Goal: Information Seeking & Learning: Compare options

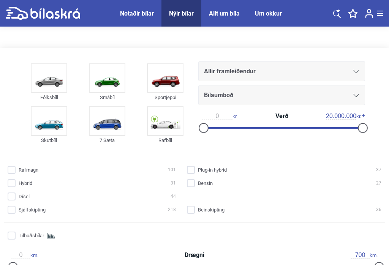
click at [165, 125] on img at bounding box center [165, 121] width 35 height 28
checkbox input "true"
click at [9, 184] on input "Hybrid 31" at bounding box center [93, 184] width 168 height 8
checkbox input "true"
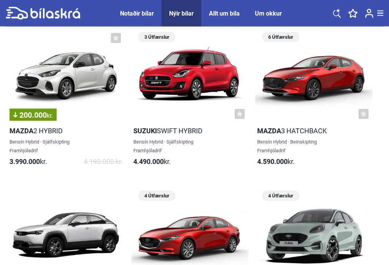
scroll to position [507, 0]
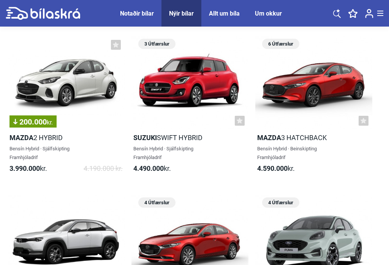
click at [138, 13] on div "Notaðir bílar" at bounding box center [137, 13] width 34 height 7
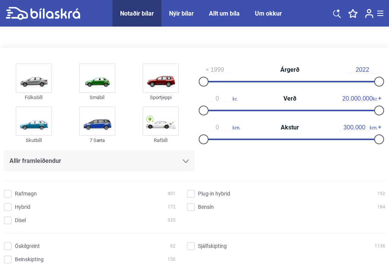
click at [5, 193] on input "Rafmagn 401" at bounding box center [91, 194] width 172 height 8
checkbox input "true"
click at [5, 209] on input "Hybrid 172" at bounding box center [91, 208] width 172 height 8
checkbox input "true"
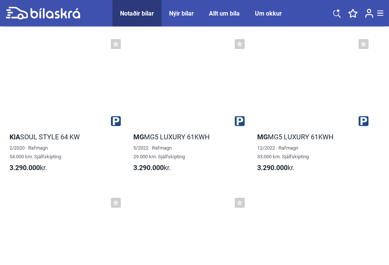
scroll to position [3905, 0]
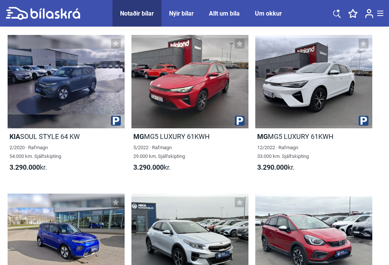
click at [162, 124] on div at bounding box center [189, 81] width 117 height 93
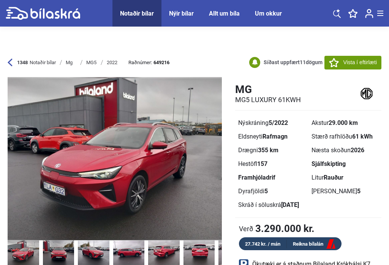
click at [13, 63] on div "1348 Notaðir bílar" at bounding box center [32, 63] width 48 height 6
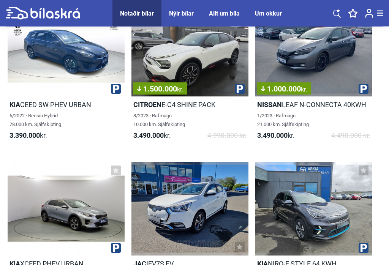
scroll to position [4414, 0]
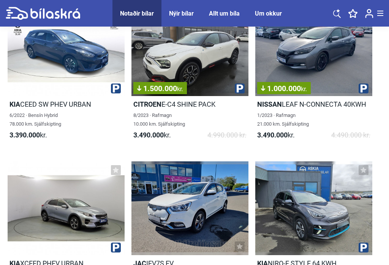
click at [170, 85] on div "1.500.000 kr." at bounding box center [189, 49] width 117 height 93
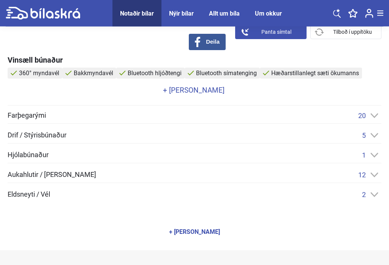
scroll to position [332, 0]
click at [27, 195] on span "Eldsneyti / Vél" at bounding box center [29, 194] width 43 height 7
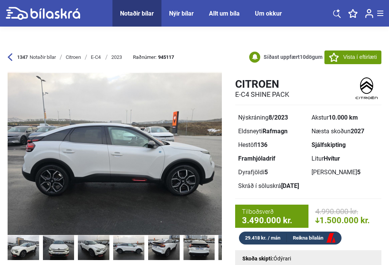
scroll to position [0, 0]
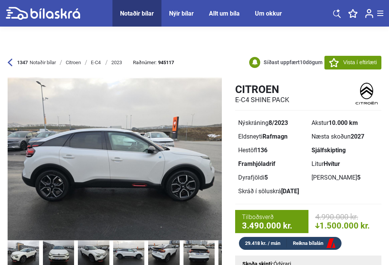
click at [9, 64] on icon at bounding box center [10, 62] width 5 height 8
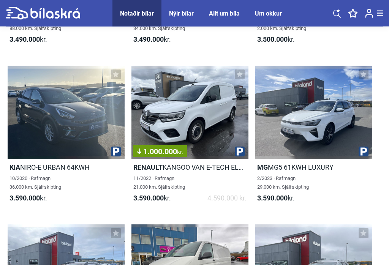
scroll to position [4987, 0]
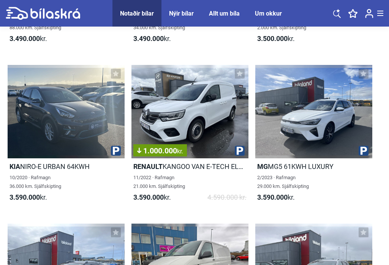
click at [44, 134] on div at bounding box center [66, 111] width 117 height 93
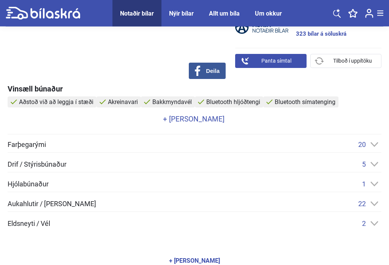
scroll to position [306, 0]
click at [25, 205] on span "Aukahlutir / [PERSON_NAME]" at bounding box center [52, 203] width 88 height 7
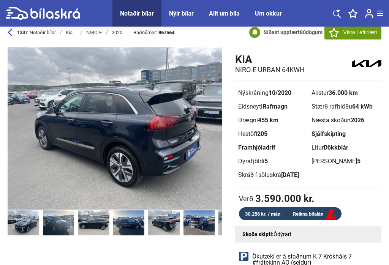
scroll to position [0, 0]
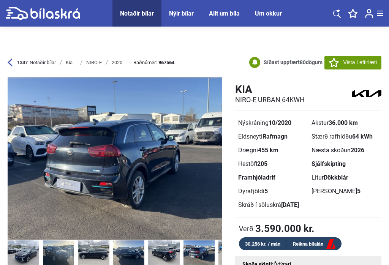
click at [204, 190] on img at bounding box center [115, 158] width 214 height 163
click at [13, 63] on div "1347 Notaðir bílar" at bounding box center [32, 63] width 48 height 6
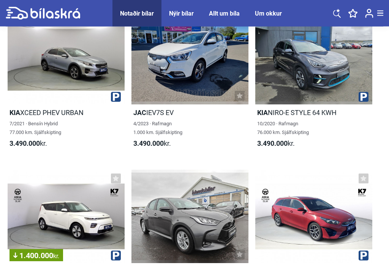
scroll to position [4566, 0]
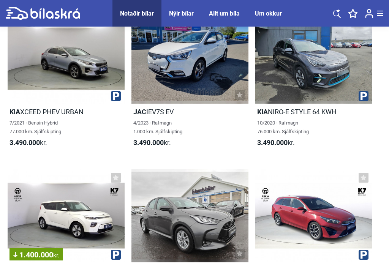
click at [174, 74] on div at bounding box center [189, 56] width 117 height 93
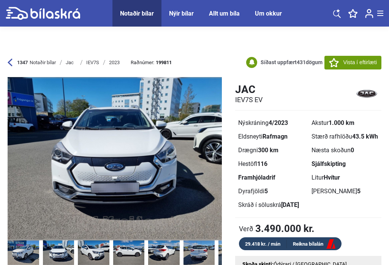
click at [9, 63] on icon at bounding box center [10, 63] width 5 height 8
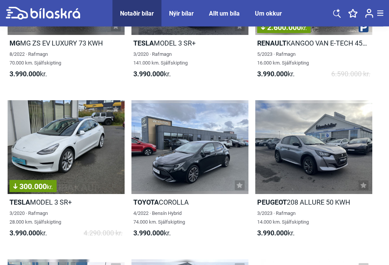
scroll to position [7345, 0]
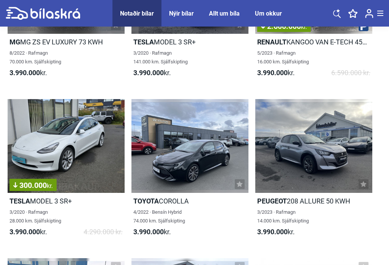
click at [42, 179] on div "300.000 kr." at bounding box center [66, 145] width 117 height 93
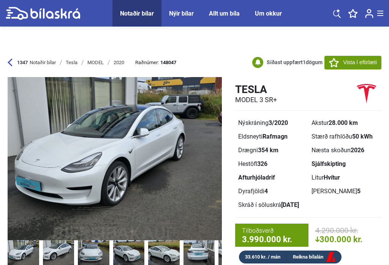
click at [9, 59] on icon at bounding box center [10, 62] width 5 height 8
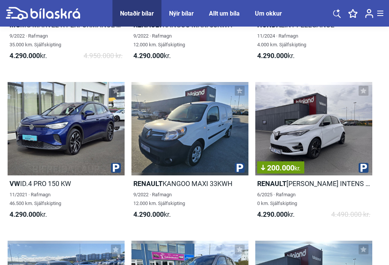
scroll to position [8795, 0]
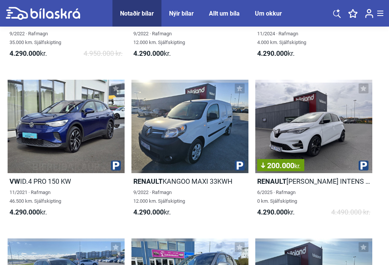
click at [24, 192] on div "11/2021 · Rafmagn 46.500 km. Sjálfskipting" at bounding box center [66, 196] width 117 height 17
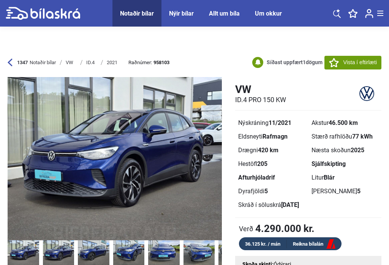
click at [8, 63] on icon at bounding box center [10, 63] width 5 height 8
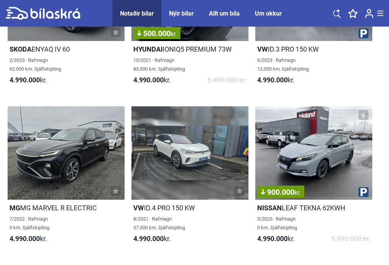
scroll to position [13242, 0]
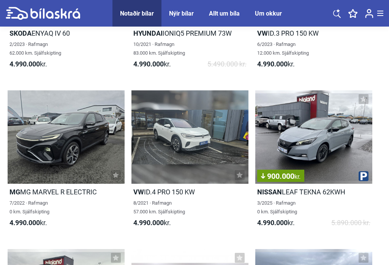
click at [47, 158] on div at bounding box center [66, 136] width 117 height 93
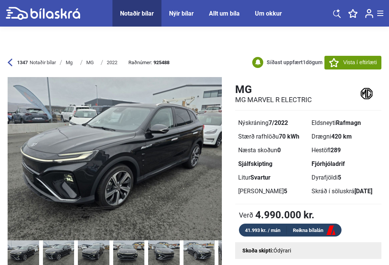
click at [12, 58] on div "1347 Notaðir bílar [GEOGRAPHIC_DATA] Mg MG 2022 Raðnúmer: 925488 Á söluskrá í 1…" at bounding box center [195, 62] width 374 height 29
click at [39, 62] on span "Notaðir bílar" at bounding box center [43, 62] width 26 height 7
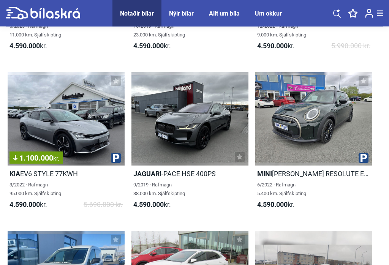
scroll to position [10710, 0]
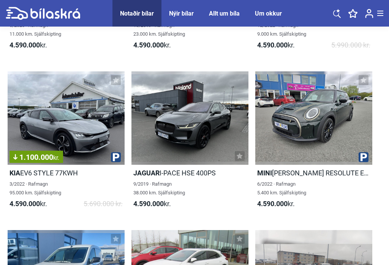
click at [332, 141] on div at bounding box center [313, 117] width 117 height 93
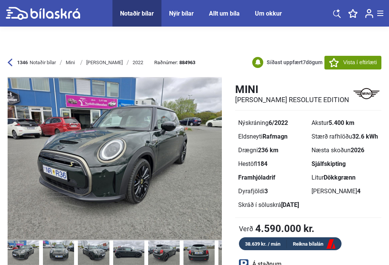
click at [10, 63] on icon at bounding box center [10, 63] width 5 height 8
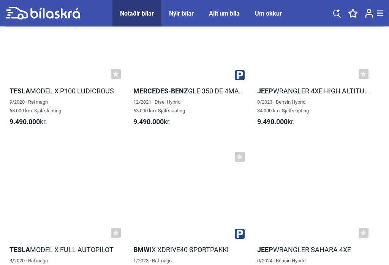
scroll to position [27166, 0]
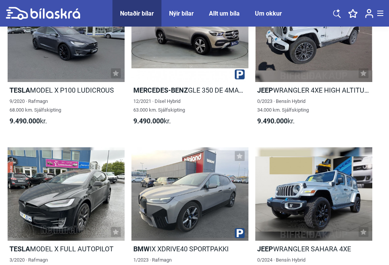
click at [36, 94] on h2 "Tesla MODEL X P100 LUDICROUS" at bounding box center [66, 90] width 117 height 9
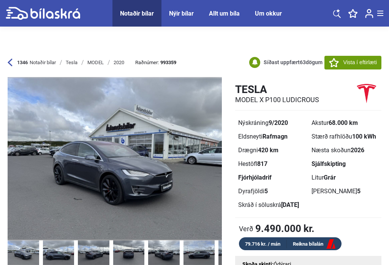
click at [73, 65] on div "Tesla" at bounding box center [72, 63] width 12 height 6
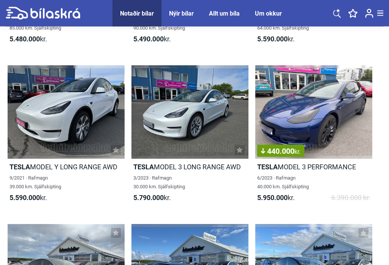
scroll to position [1834, 0]
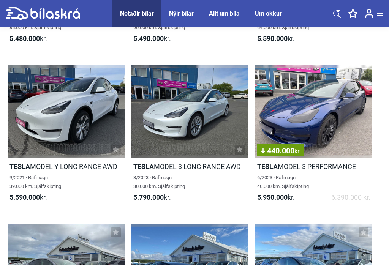
click at [172, 141] on div at bounding box center [189, 111] width 117 height 93
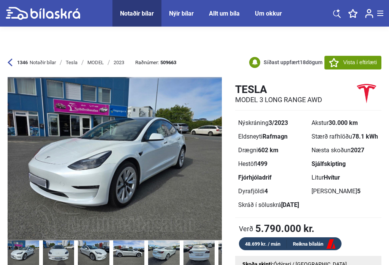
click at [205, 178] on img at bounding box center [115, 158] width 214 height 163
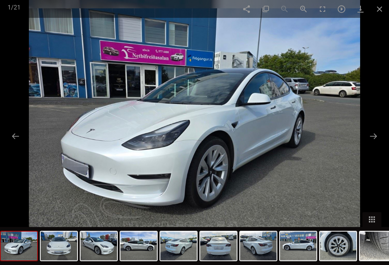
click at [368, 144] on button at bounding box center [373, 136] width 16 height 15
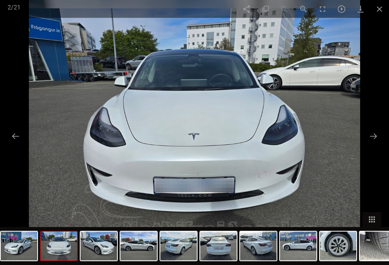
click at [371, 140] on button at bounding box center [373, 136] width 16 height 15
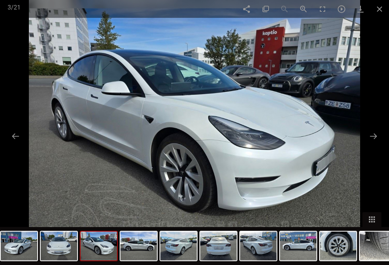
click at [371, 141] on button at bounding box center [373, 136] width 16 height 15
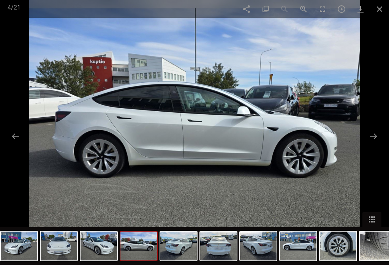
click at [375, 140] on button at bounding box center [373, 136] width 16 height 15
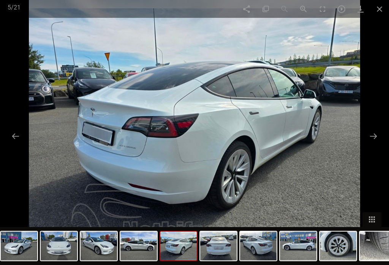
click at [374, 142] on button at bounding box center [373, 136] width 16 height 15
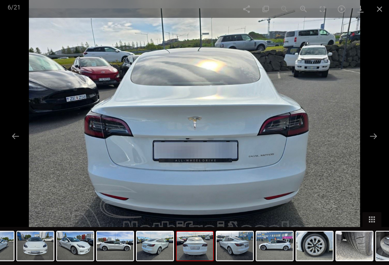
click at [374, 140] on button at bounding box center [373, 136] width 16 height 15
